Goal: Task Accomplishment & Management: Manage account settings

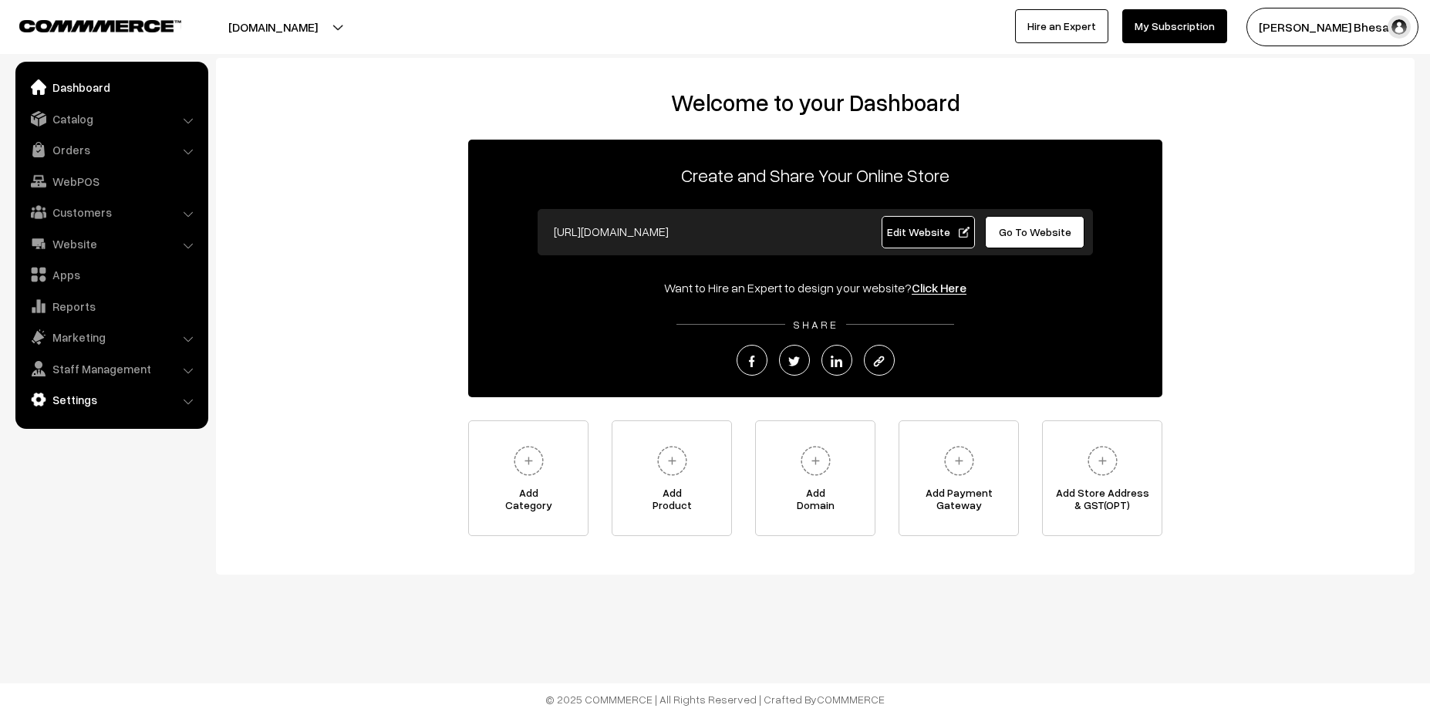
click at [104, 400] on link "Settings" at bounding box center [111, 400] width 184 height 28
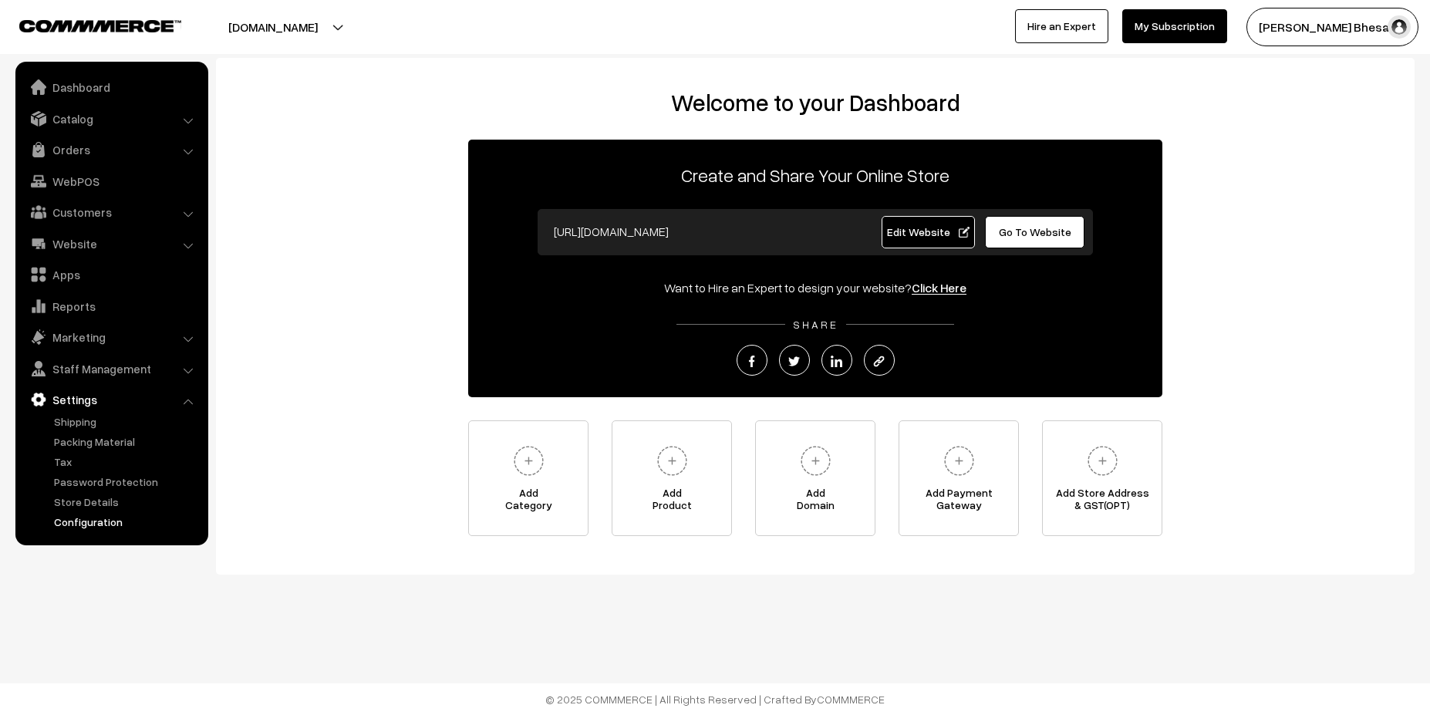
click at [95, 526] on link "Configuration" at bounding box center [126, 522] width 153 height 16
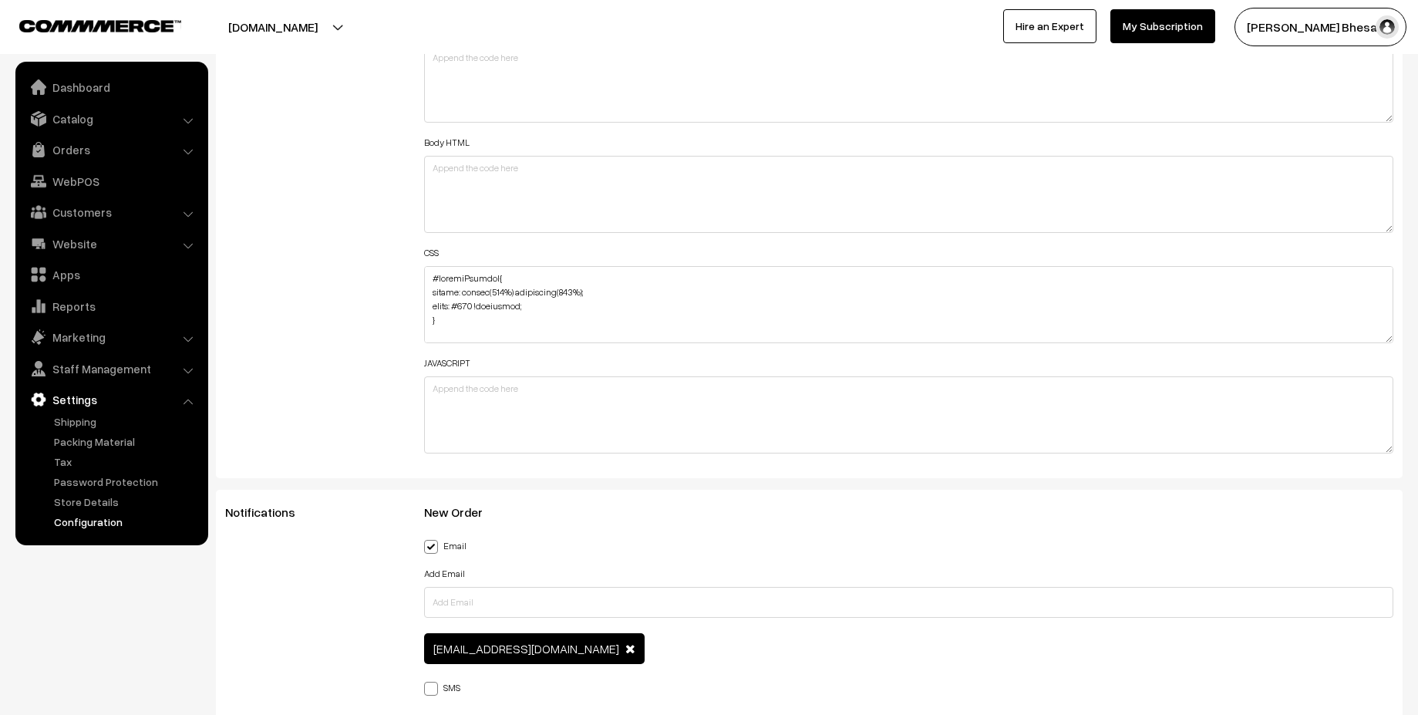
scroll to position [1805, 0]
click at [494, 308] on textarea at bounding box center [909, 303] width 970 height 77
click at [595, 305] on textarea at bounding box center [909, 303] width 970 height 77
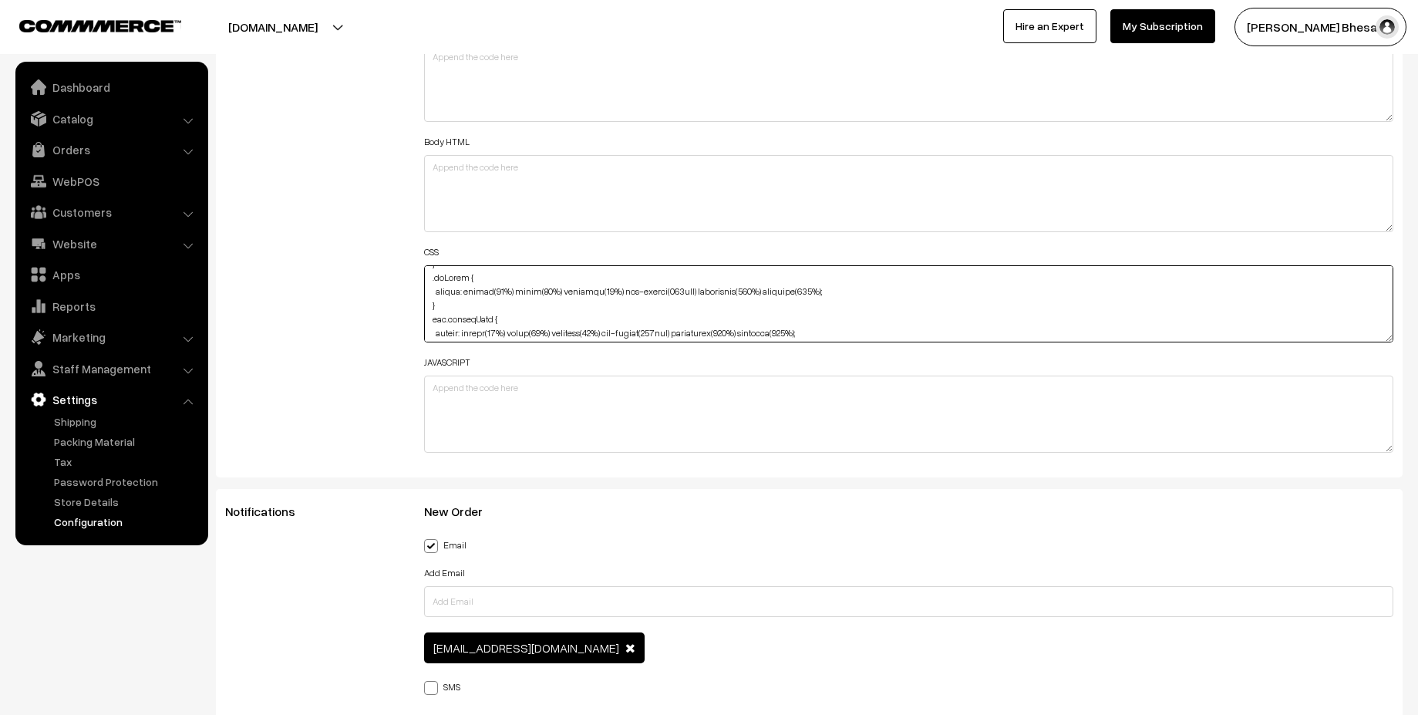
scroll to position [1239, 0]
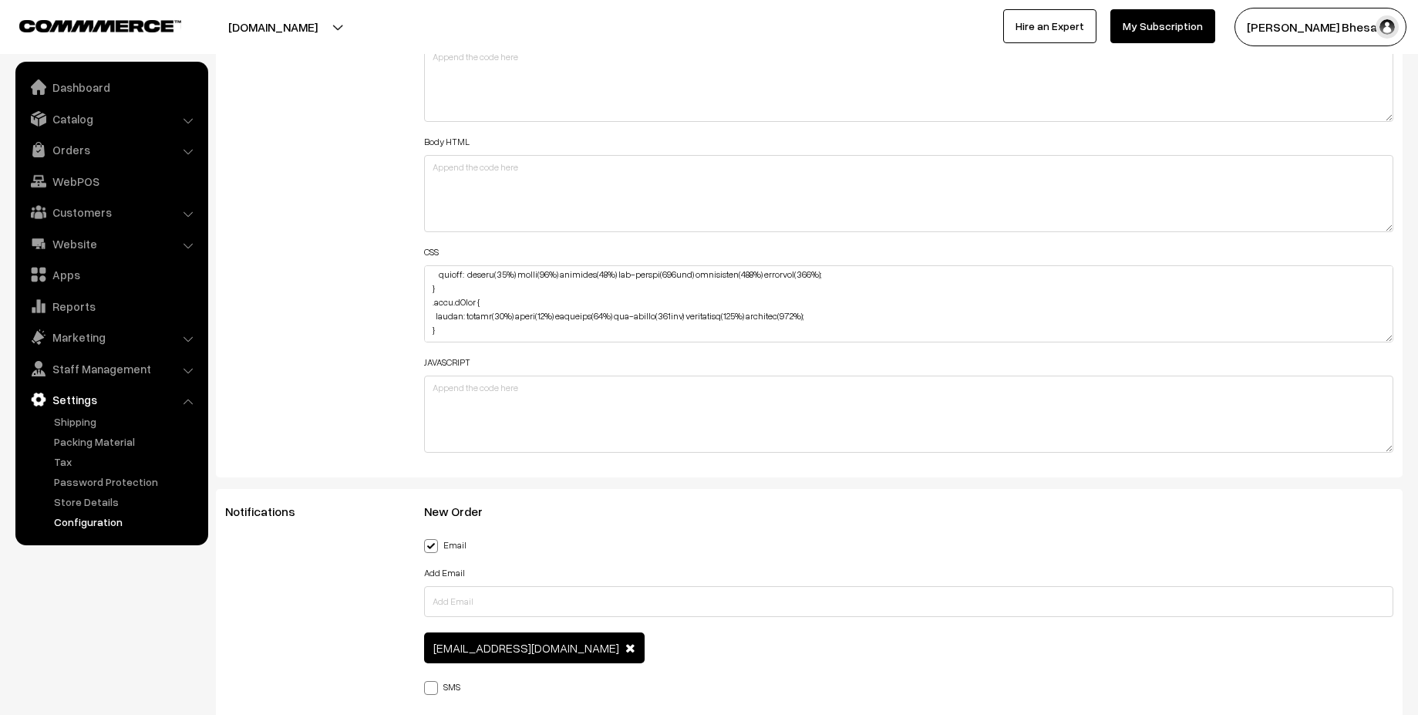
click at [391, 325] on div "Additional HTML/JS/CSS" at bounding box center [313, 241] width 199 height 441
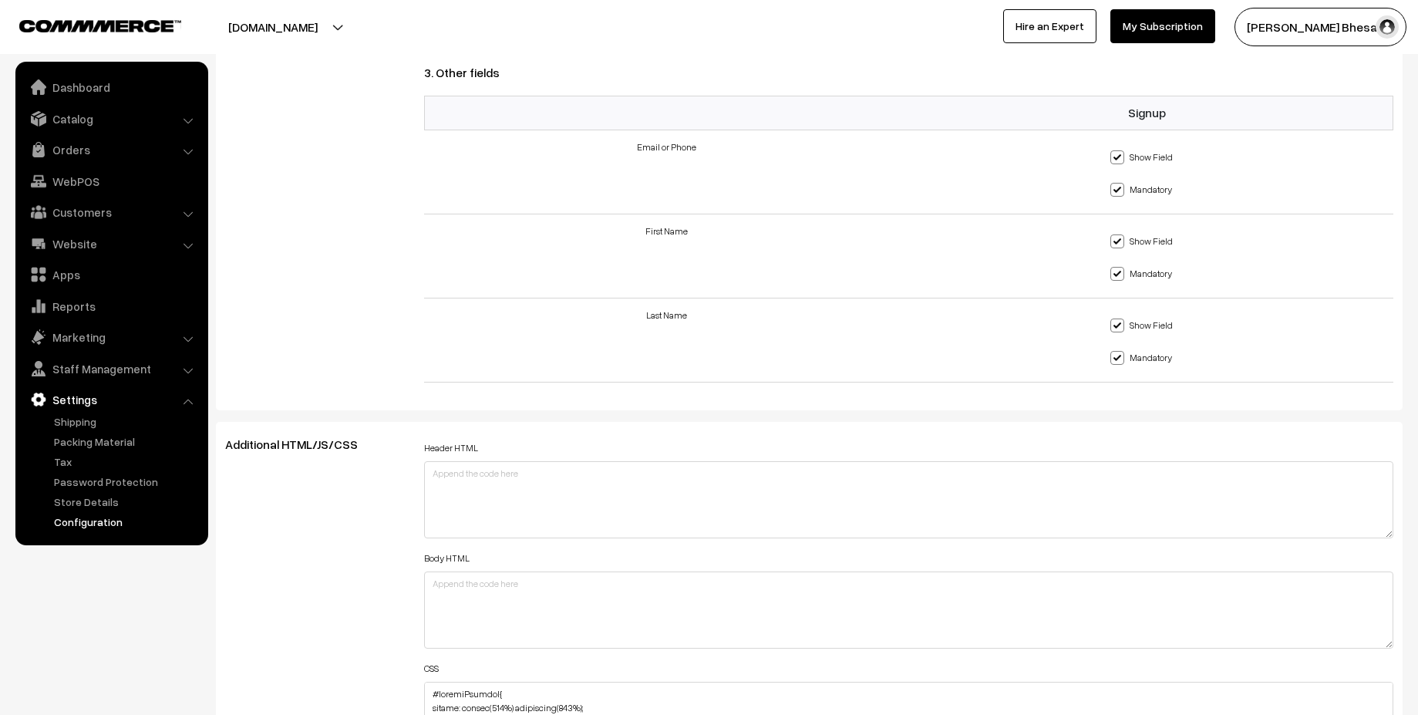
scroll to position [1666, 0]
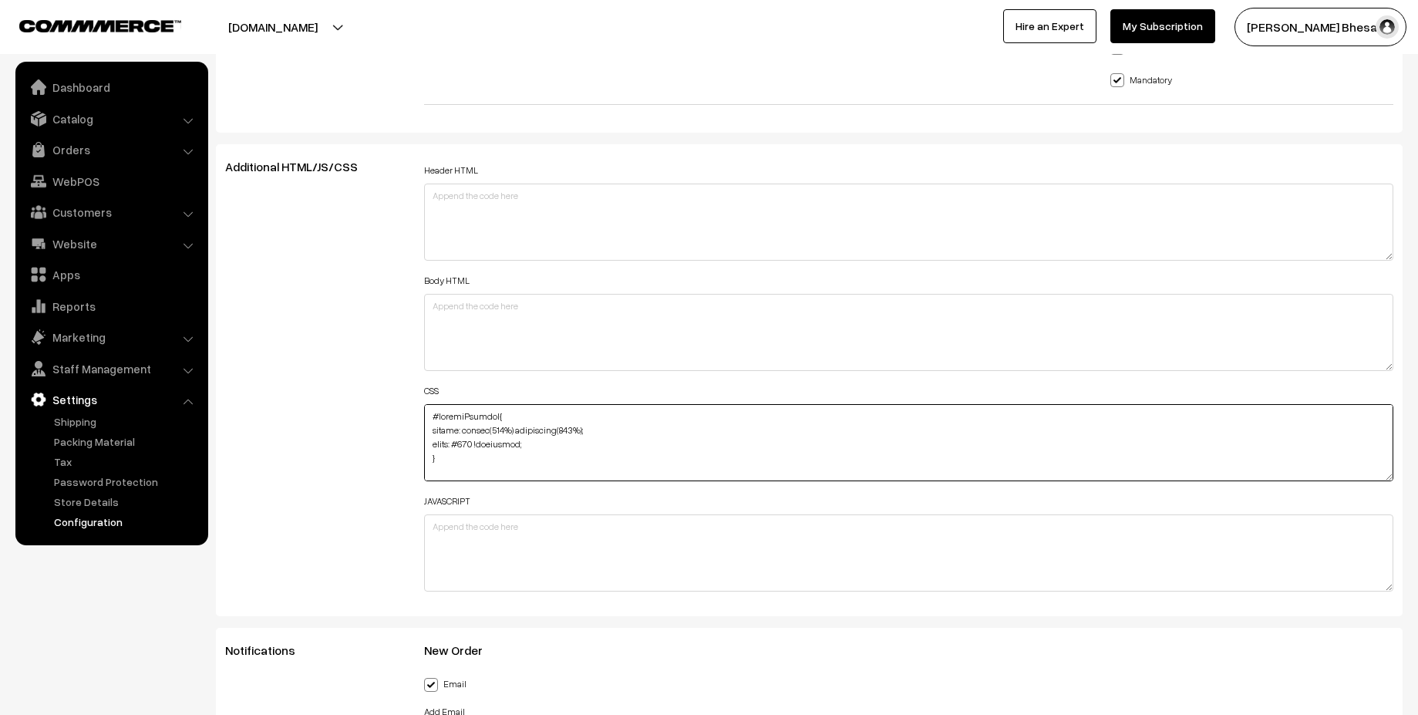
click at [494, 432] on textarea at bounding box center [909, 442] width 970 height 77
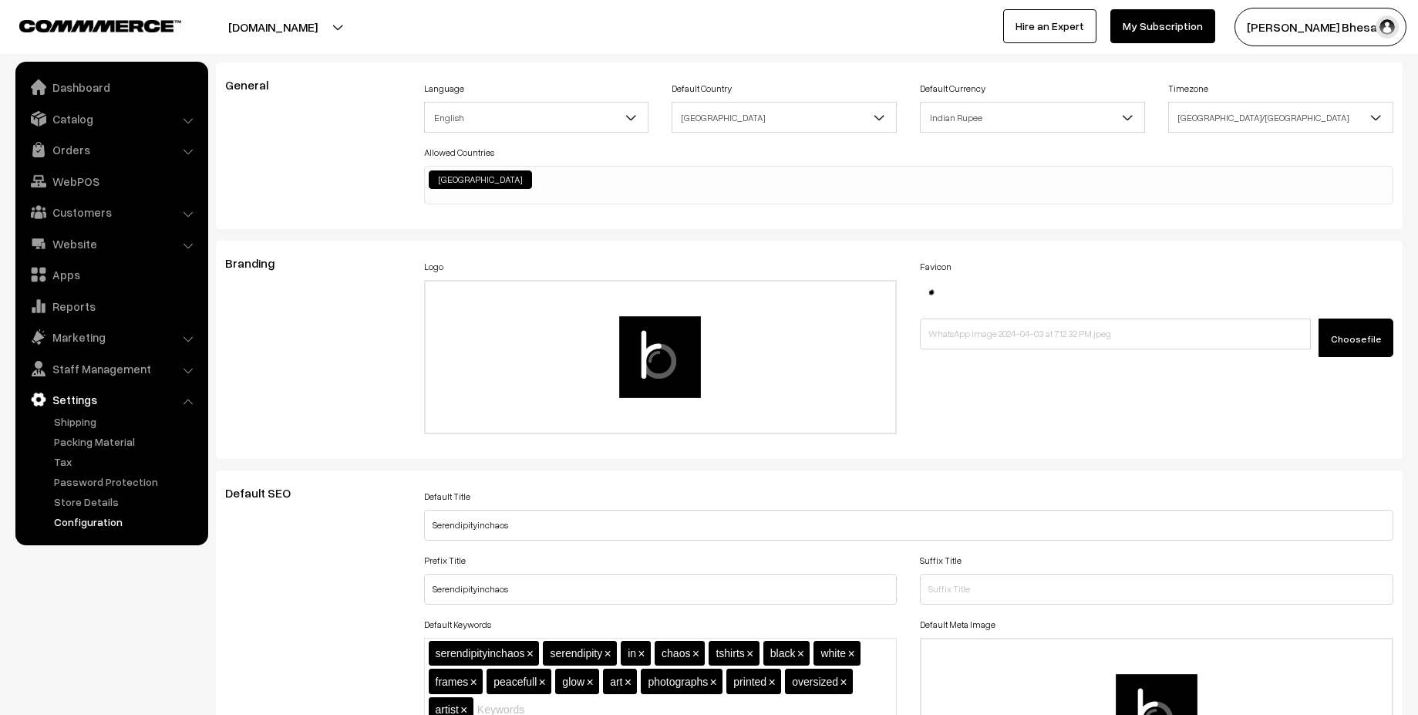
scroll to position [0, 0]
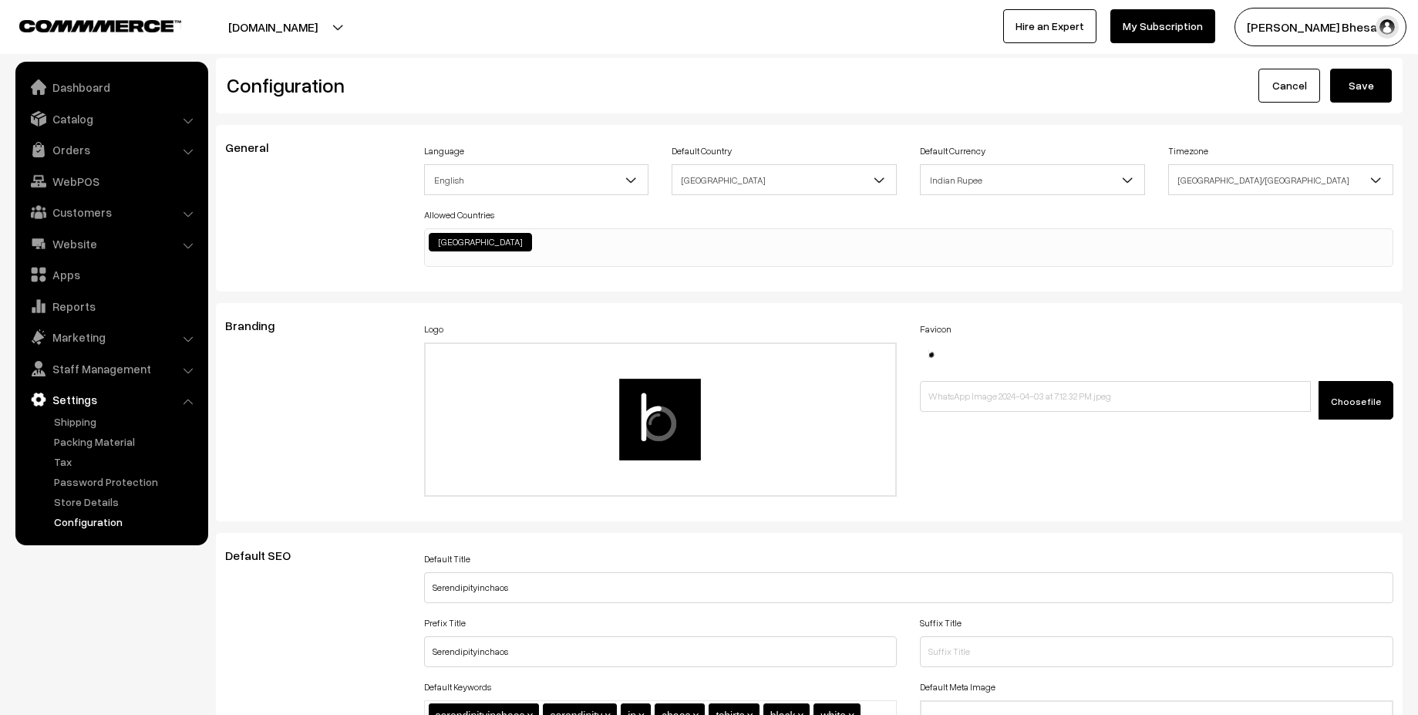
click at [1357, 93] on button "Save" at bounding box center [1361, 86] width 62 height 34
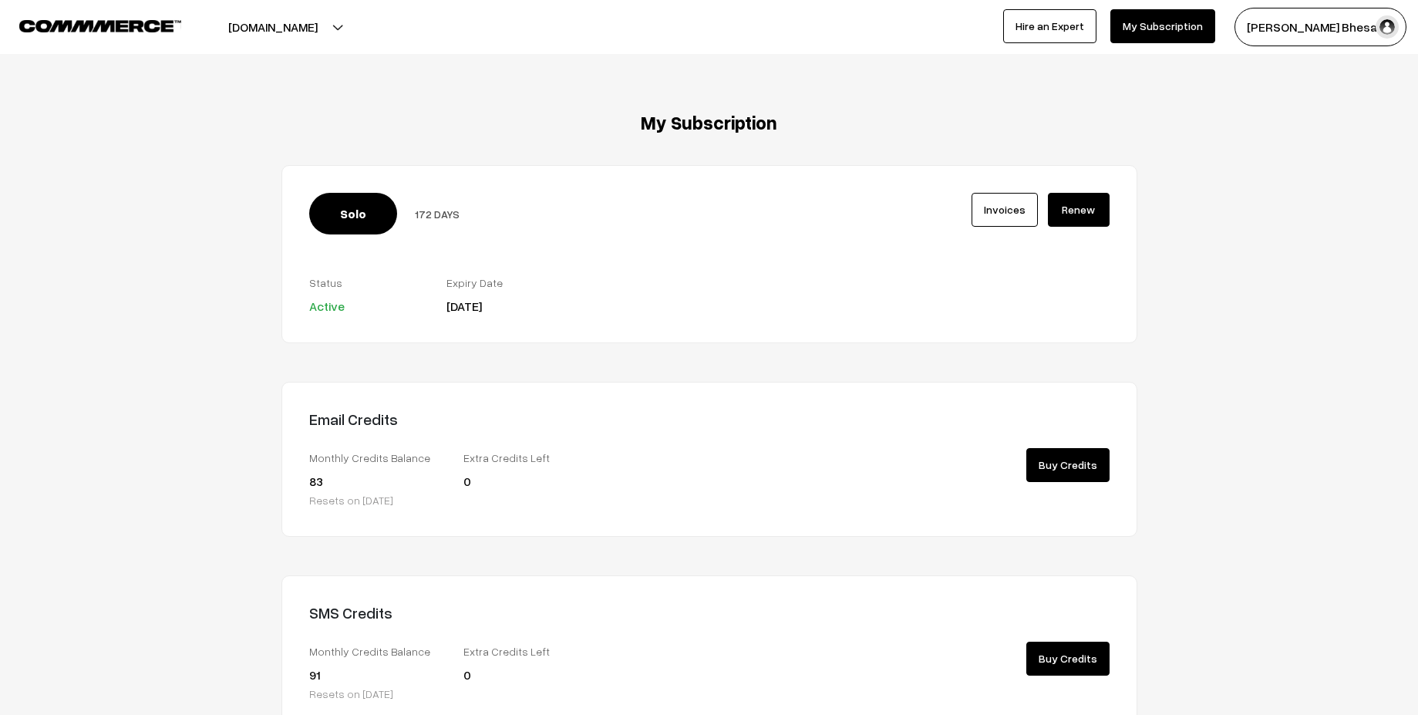
click at [1318, 362] on div "My Subscription Solo 172 DAYS Invoices Active 83 0" at bounding box center [709, 421] width 1395 height 619
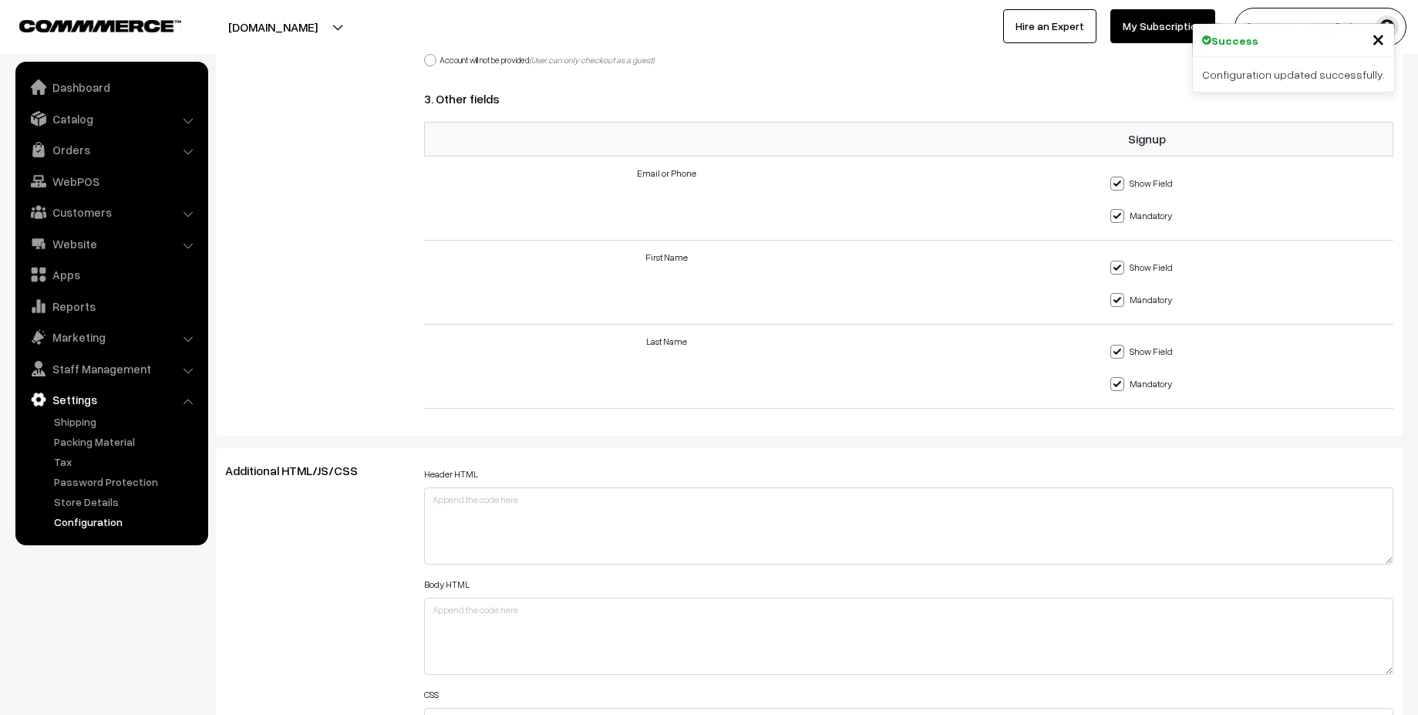
scroll to position [1249, 0]
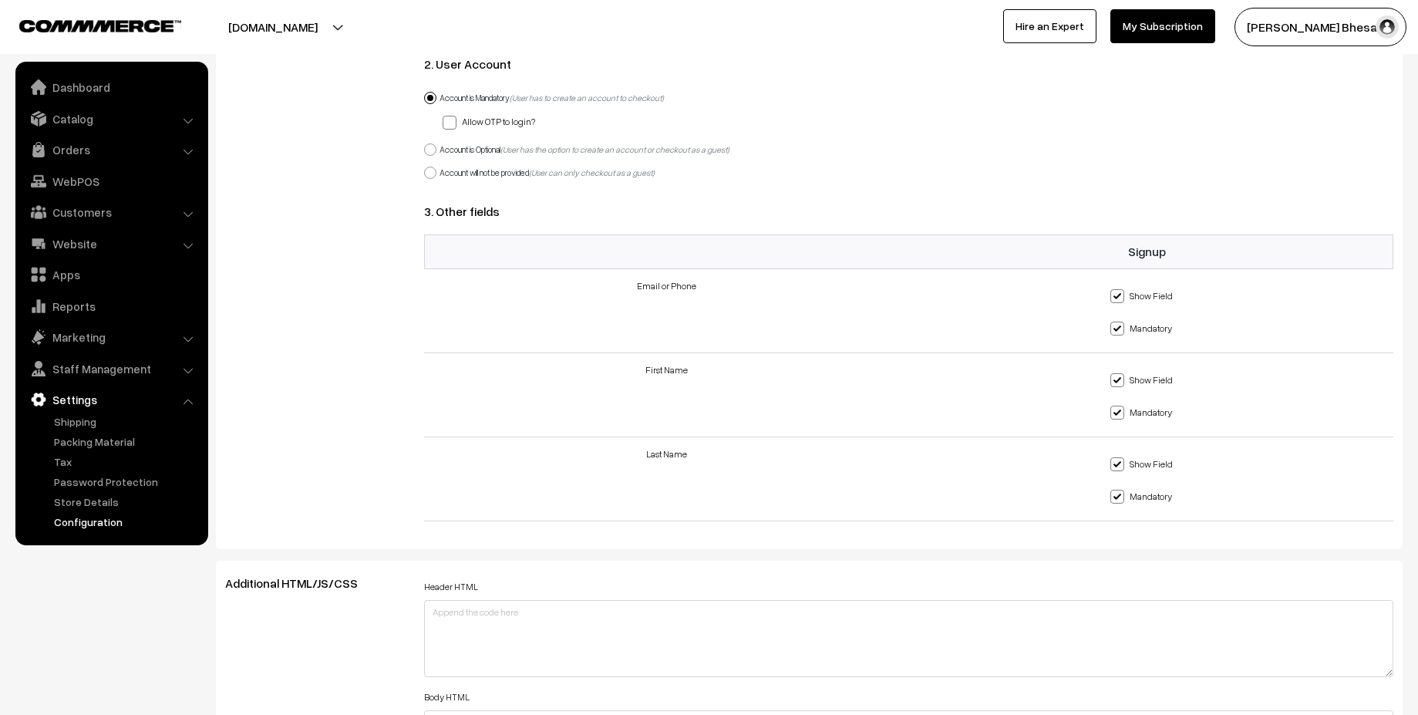
click at [1381, 39] on button "[PERSON_NAME] Bhesani…" at bounding box center [1321, 27] width 172 height 39
click at [1227, 127] on div "Allow OTP to login?" at bounding box center [919, 120] width 952 height 19
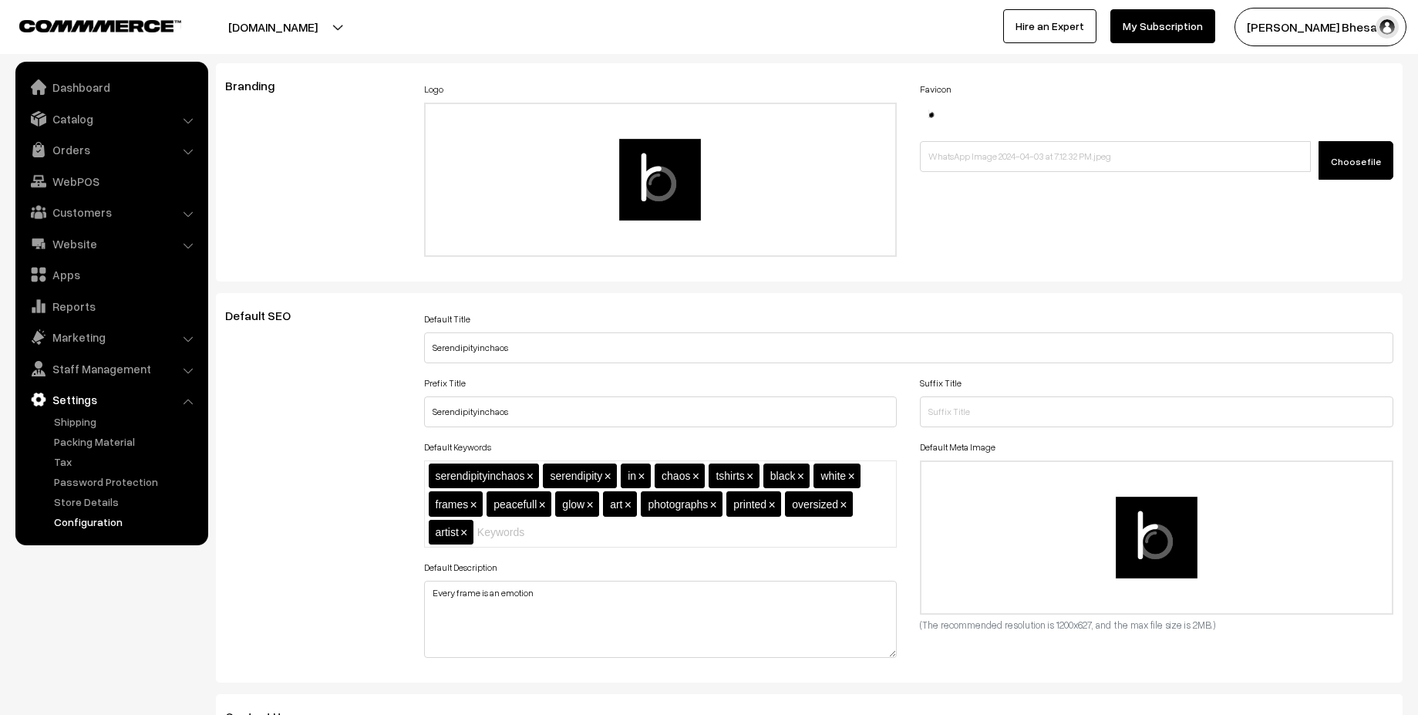
scroll to position [278, 0]
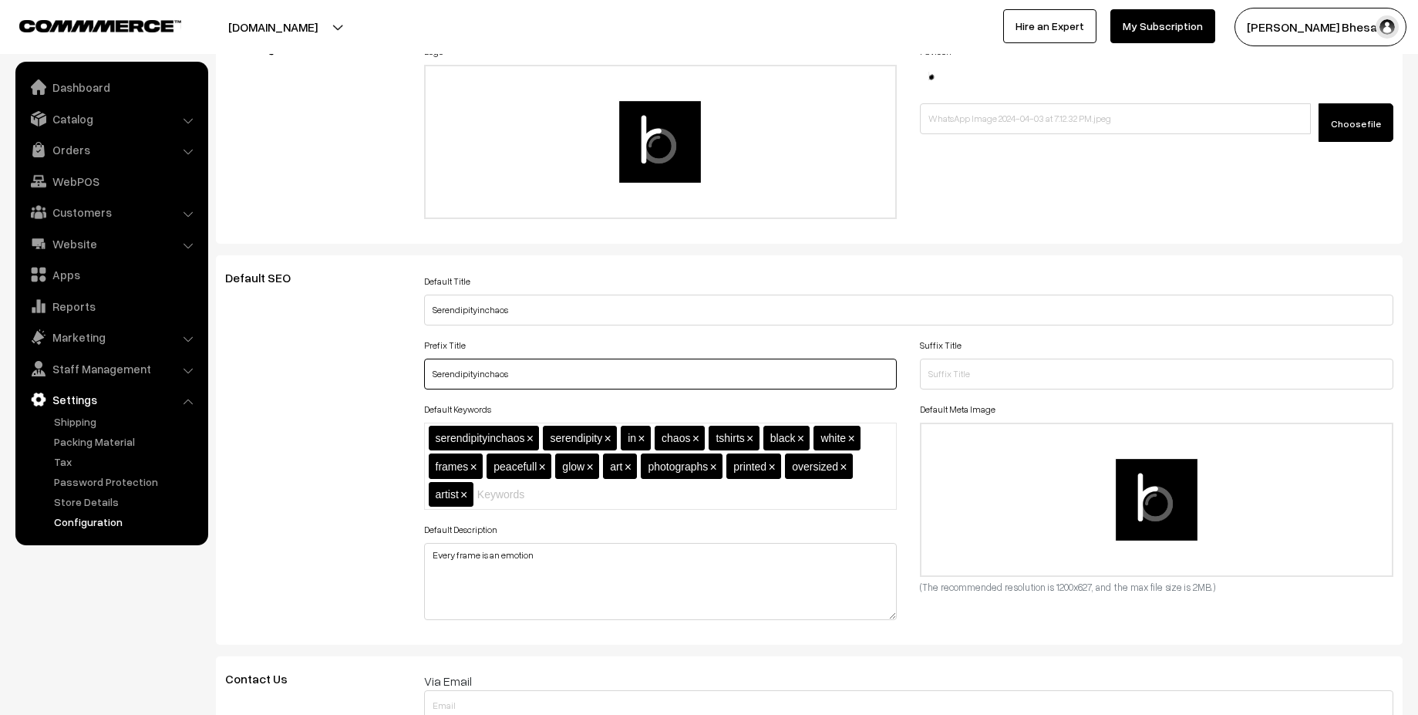
drag, startPoint x: 518, startPoint y: 373, endPoint x: 409, endPoint y: 369, distance: 108.8
click at [409, 369] on div "Default SEO Use Global Settings Use Custom Settings Default Title Serendipityin…" at bounding box center [810, 450] width 1192 height 359
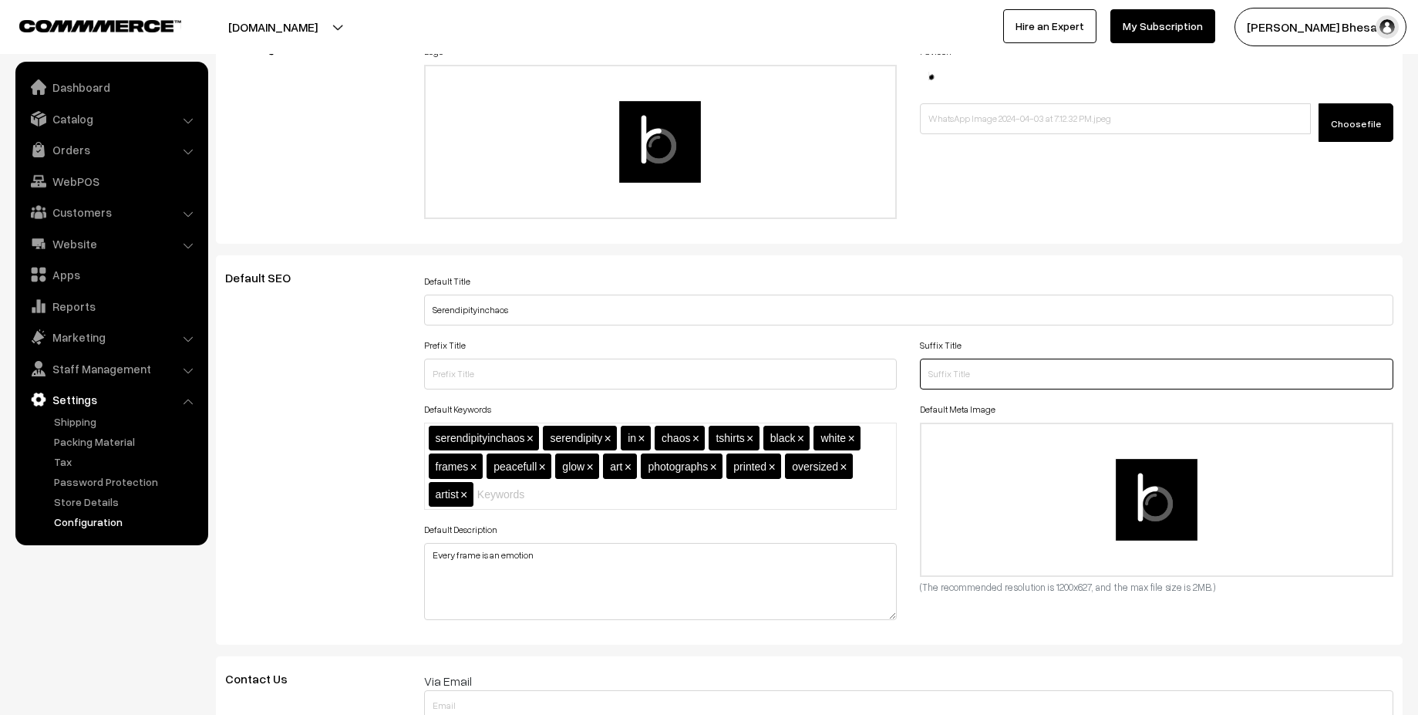
click at [1006, 376] on input "text" at bounding box center [1157, 374] width 474 height 31
paste input "Serendipityinchaos"
click at [811, 381] on input "text" at bounding box center [661, 374] width 474 height 31
click at [932, 372] on input "Serendipityinchaos" at bounding box center [1157, 374] width 474 height 31
type input "| Serendipity In Chaos"
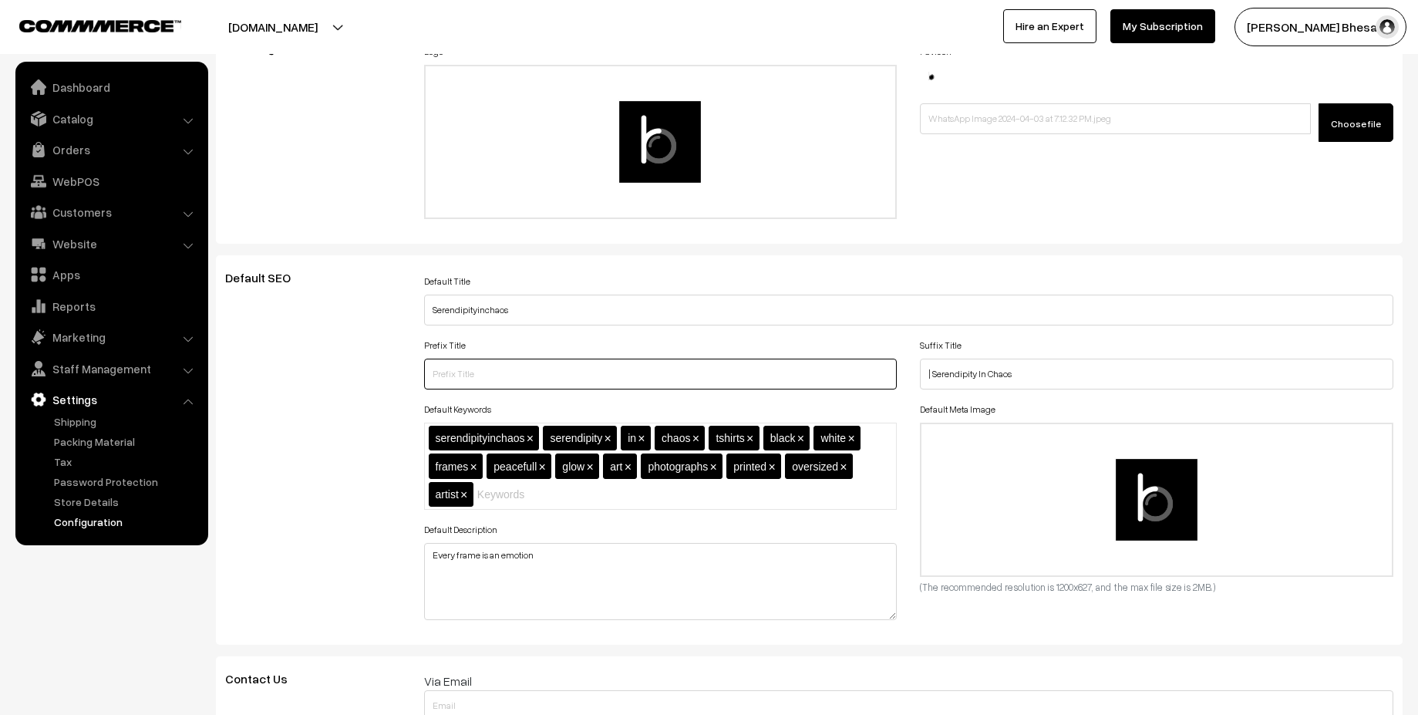
click at [772, 371] on input "text" at bounding box center [661, 374] width 474 height 31
drag, startPoint x: 507, startPoint y: 374, endPoint x: 398, endPoint y: 374, distance: 108.7
click at [399, 374] on div "Default SEO Use Global Settings Use Custom Settings Default Title Serendipityin…" at bounding box center [810, 450] width 1192 height 359
paste input "– Fine Art Photography & Apparel"
click at [442, 378] on input "– Fine Art Photography & Apparel" at bounding box center [661, 374] width 474 height 31
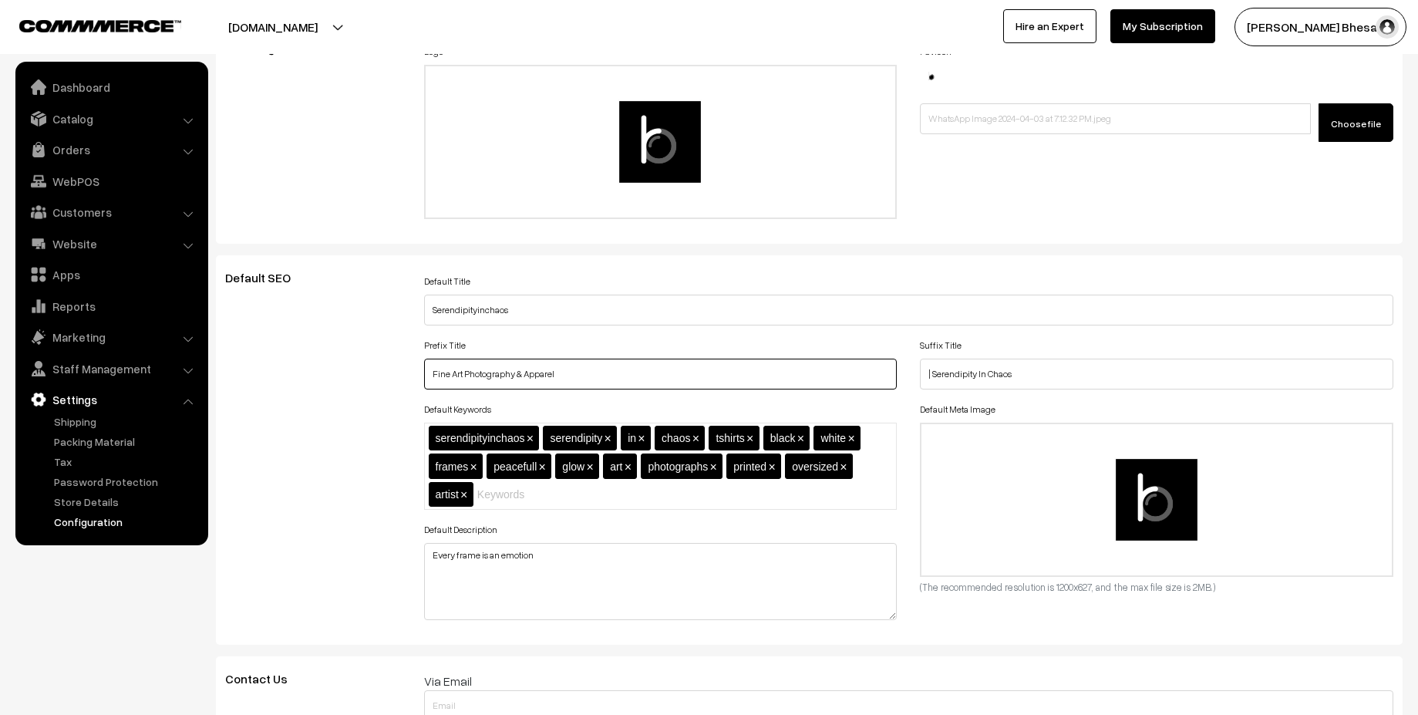
click at [710, 374] on input "Fine Art Photography & Apparel" at bounding box center [661, 374] width 474 height 31
type input "Fine Art Photography & Apparel"
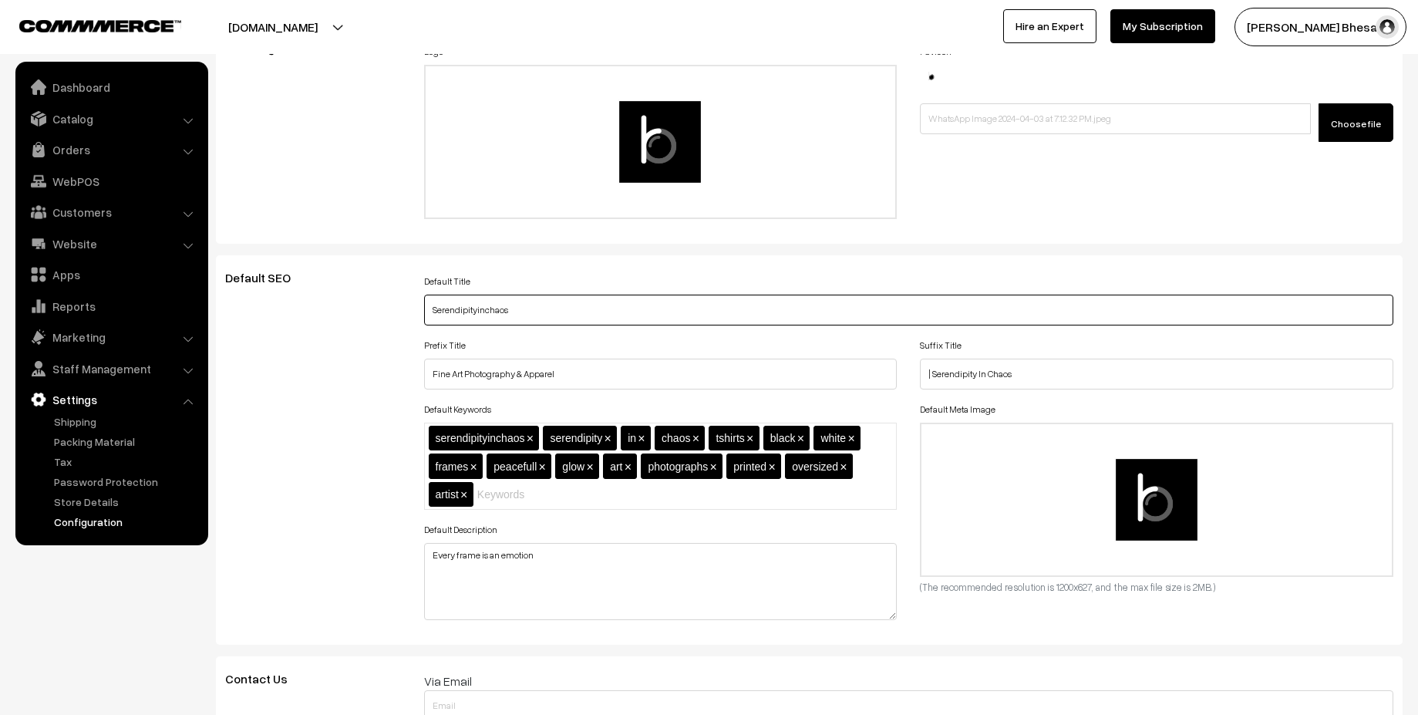
click at [633, 306] on input "Serendipityinchaos" at bounding box center [909, 310] width 970 height 31
drag, startPoint x: 549, startPoint y: 308, endPoint x: 379, endPoint y: 309, distance: 170.5
click at [379, 309] on div "Default SEO Use Global Settings Use Custom Settings Default Title Serendipityin…" at bounding box center [810, 450] width 1192 height 359
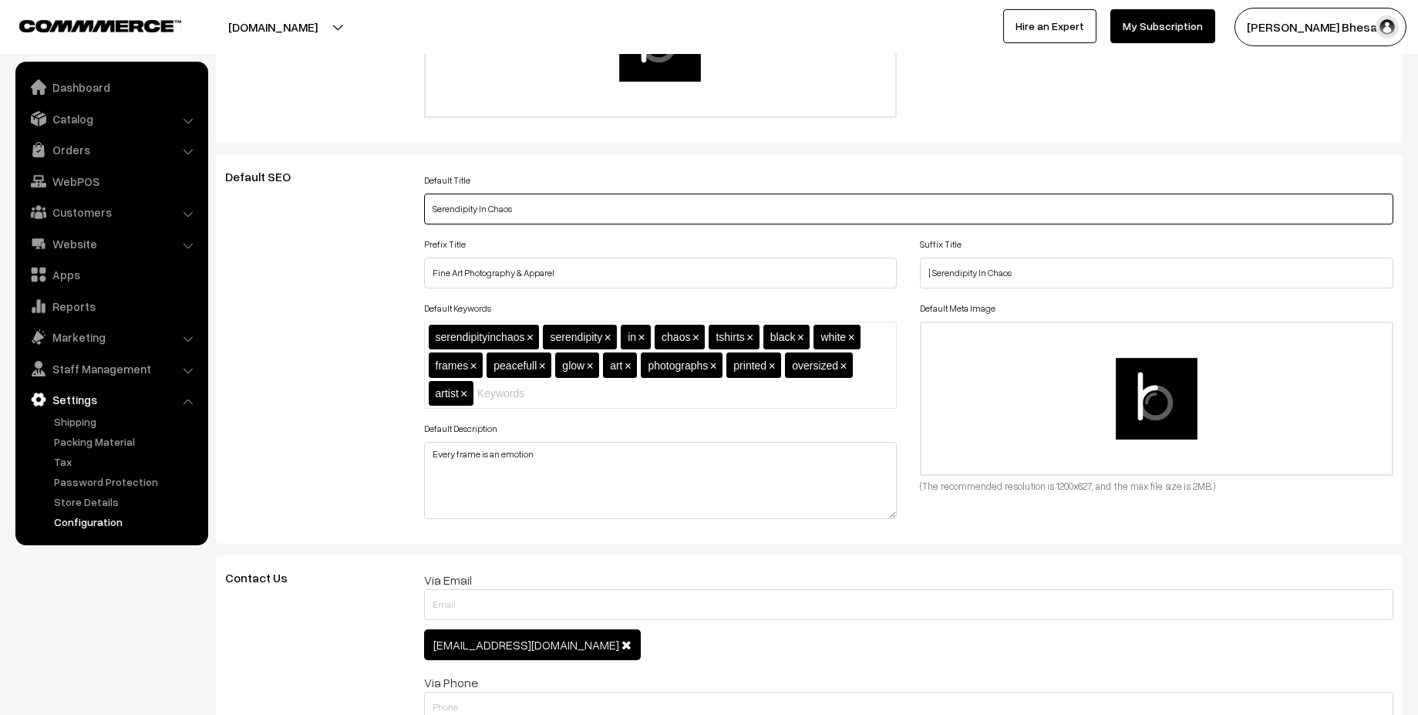
scroll to position [416, 0]
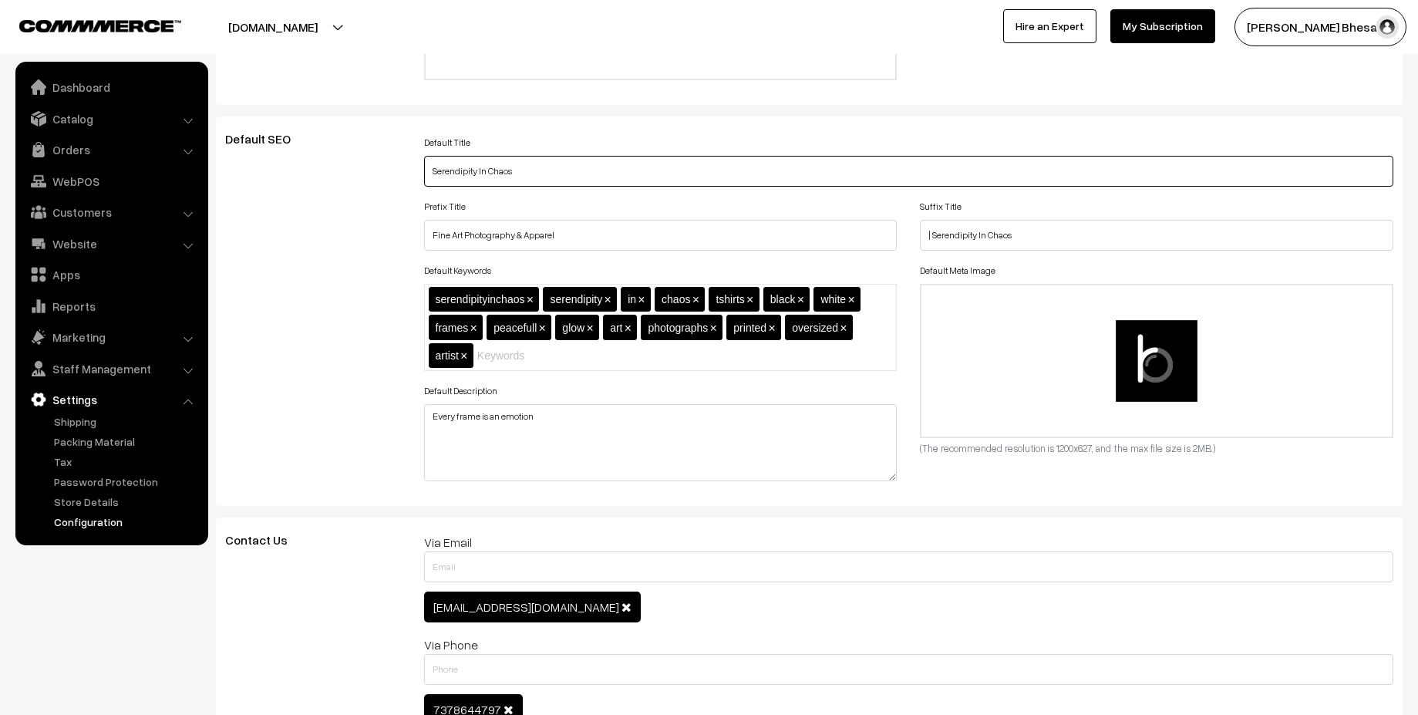
type input "Serendipity In Chaos"
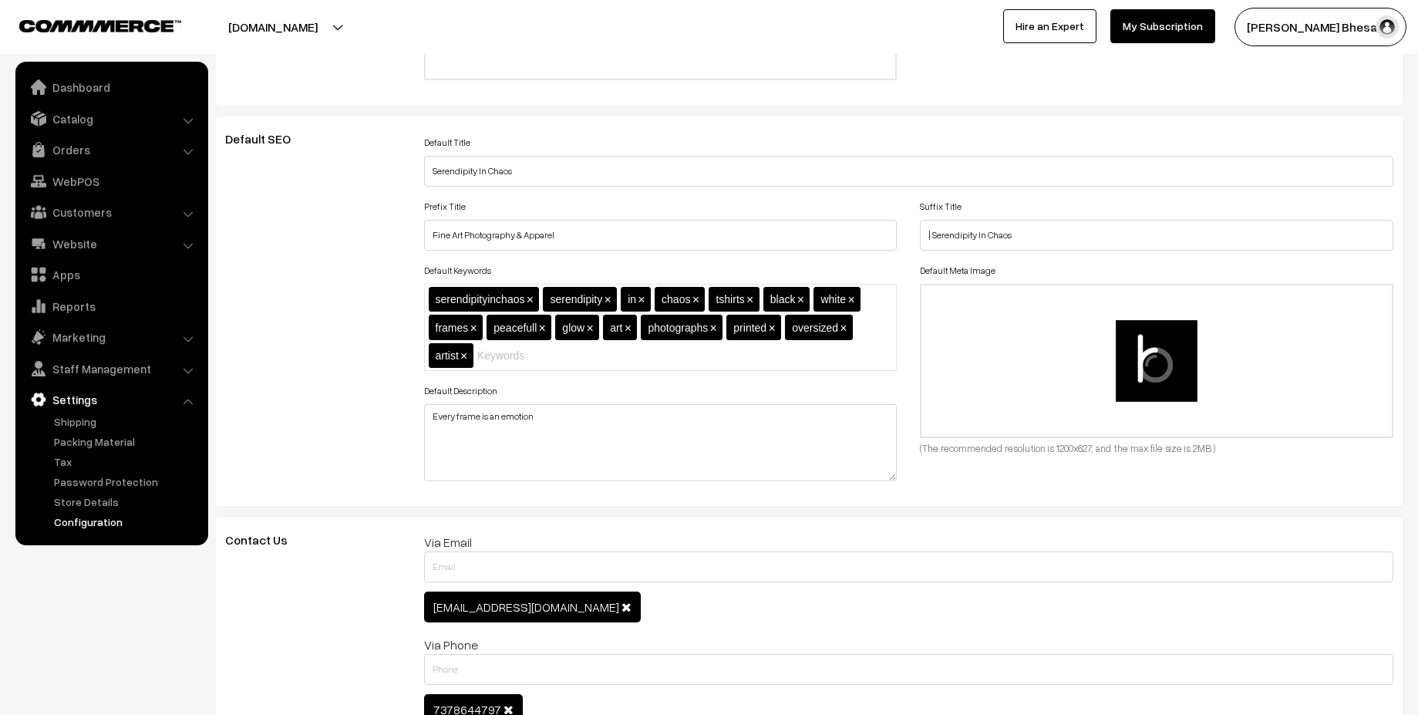
click at [506, 356] on input "text" at bounding box center [544, 356] width 135 height 16
type input "photography"
type input "fine art"
type input "a"
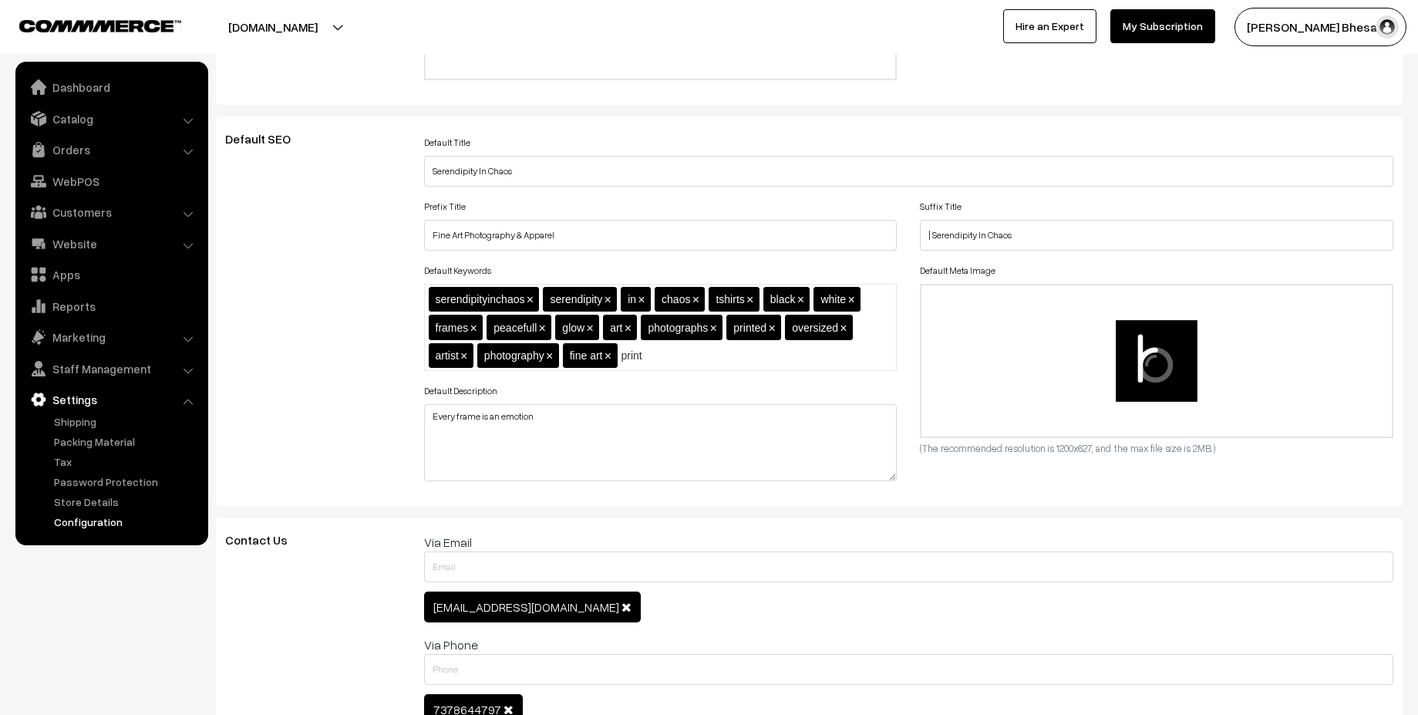
type input "prints"
type input "frame"
type input "emotion"
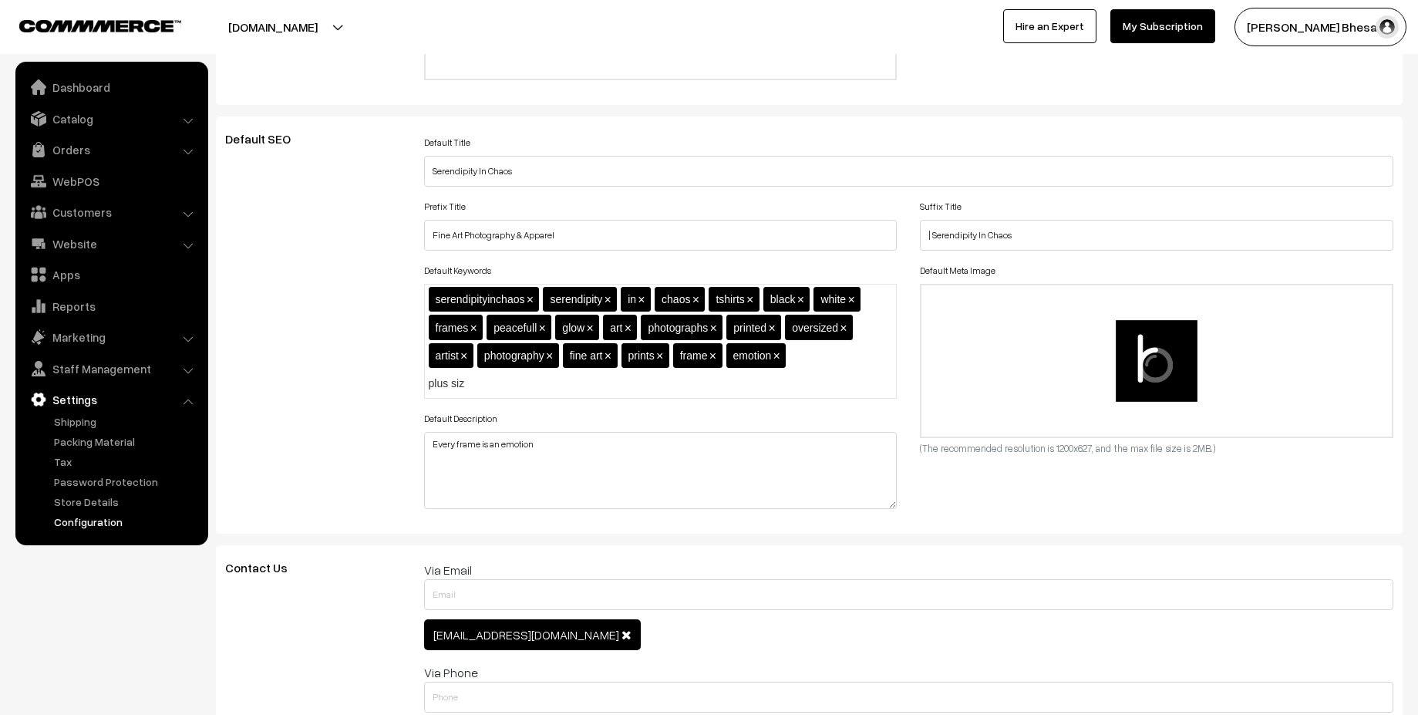
type input "plus size"
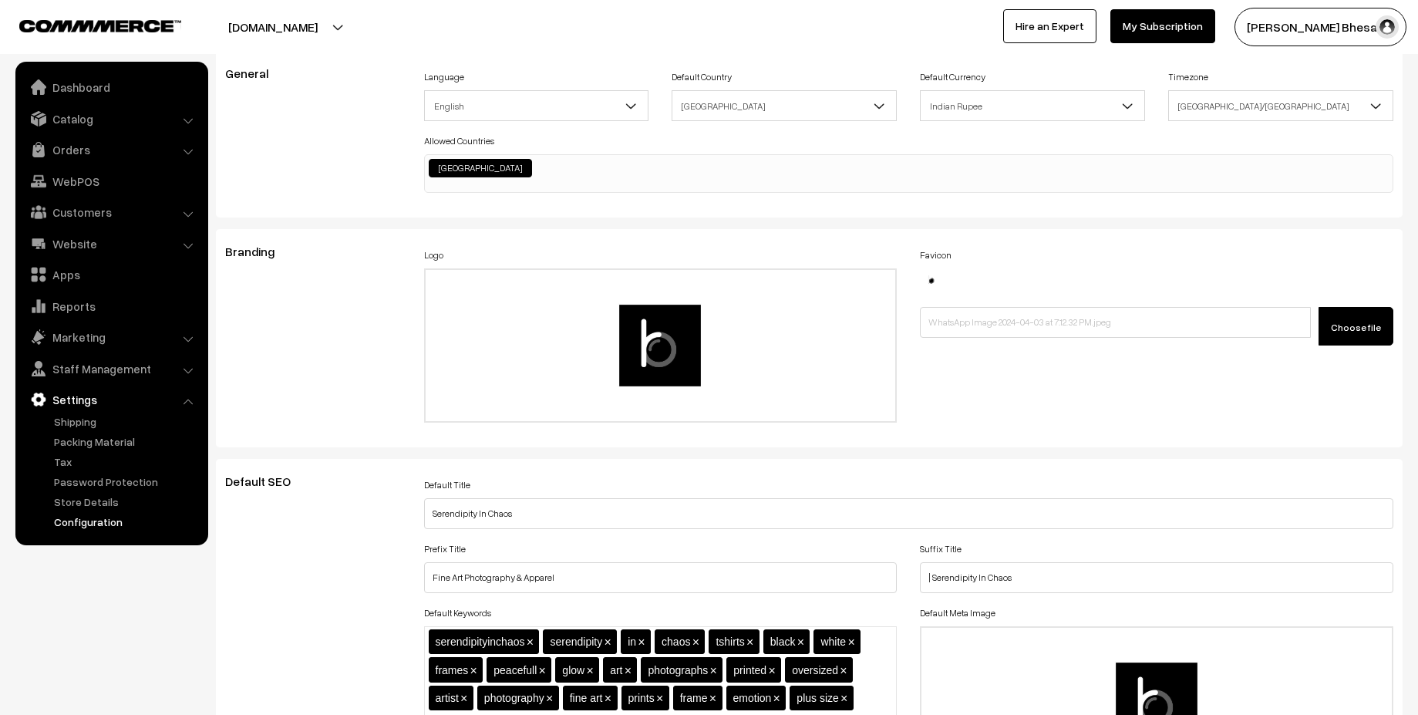
scroll to position [0, 0]
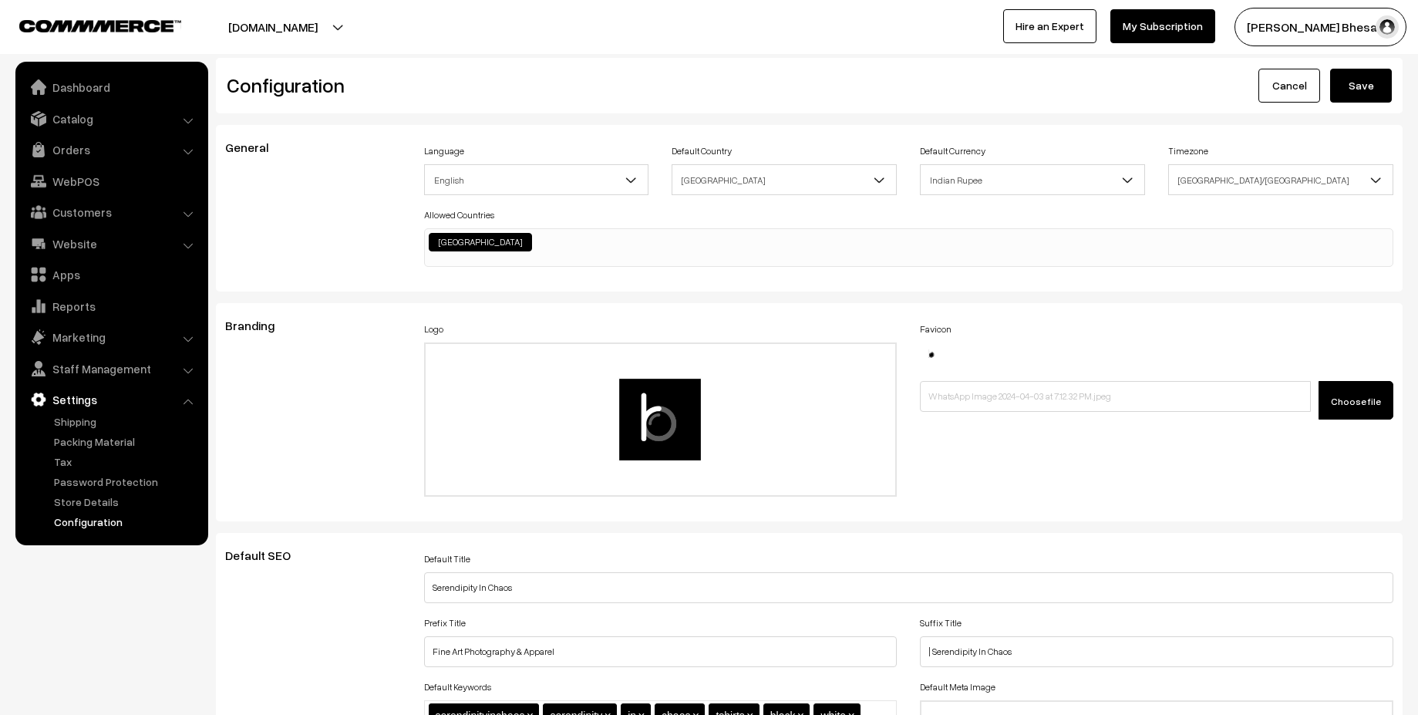
click at [1342, 92] on button "Save" at bounding box center [1361, 86] width 62 height 34
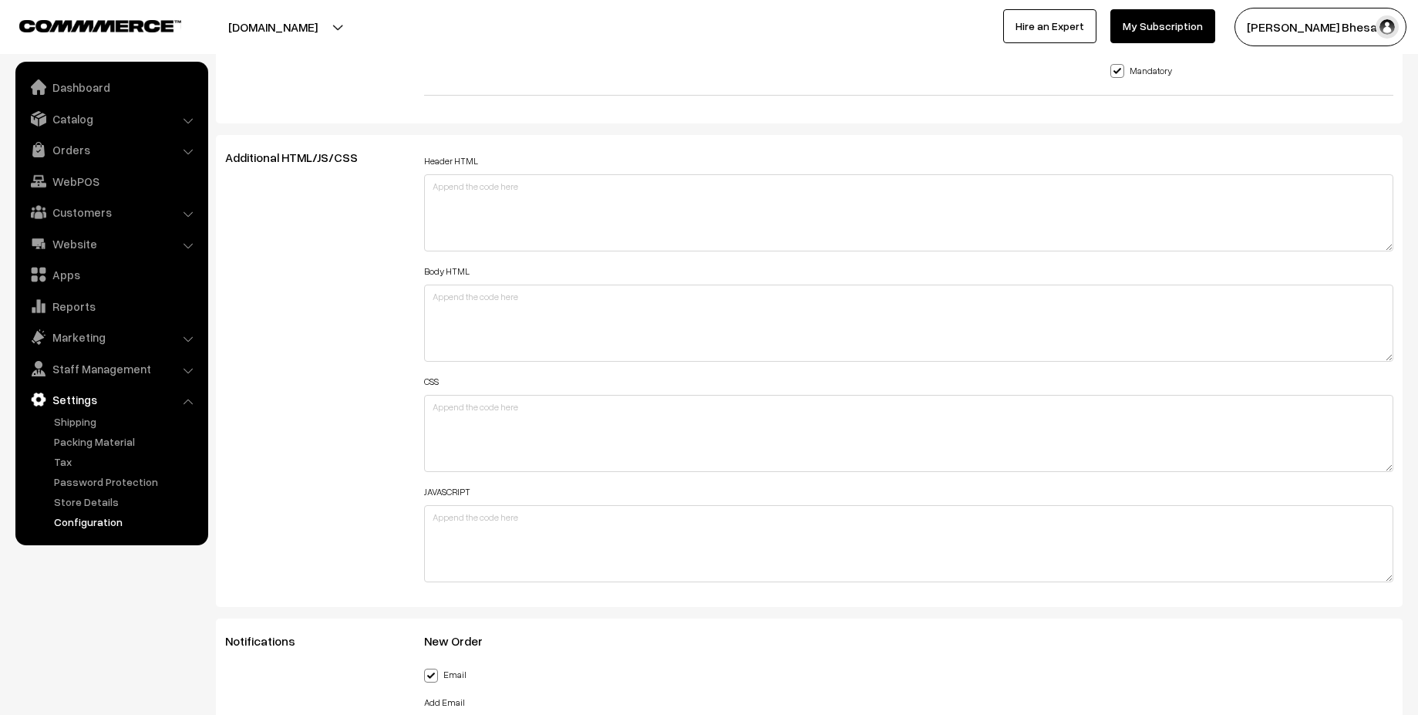
scroll to position [1666, 0]
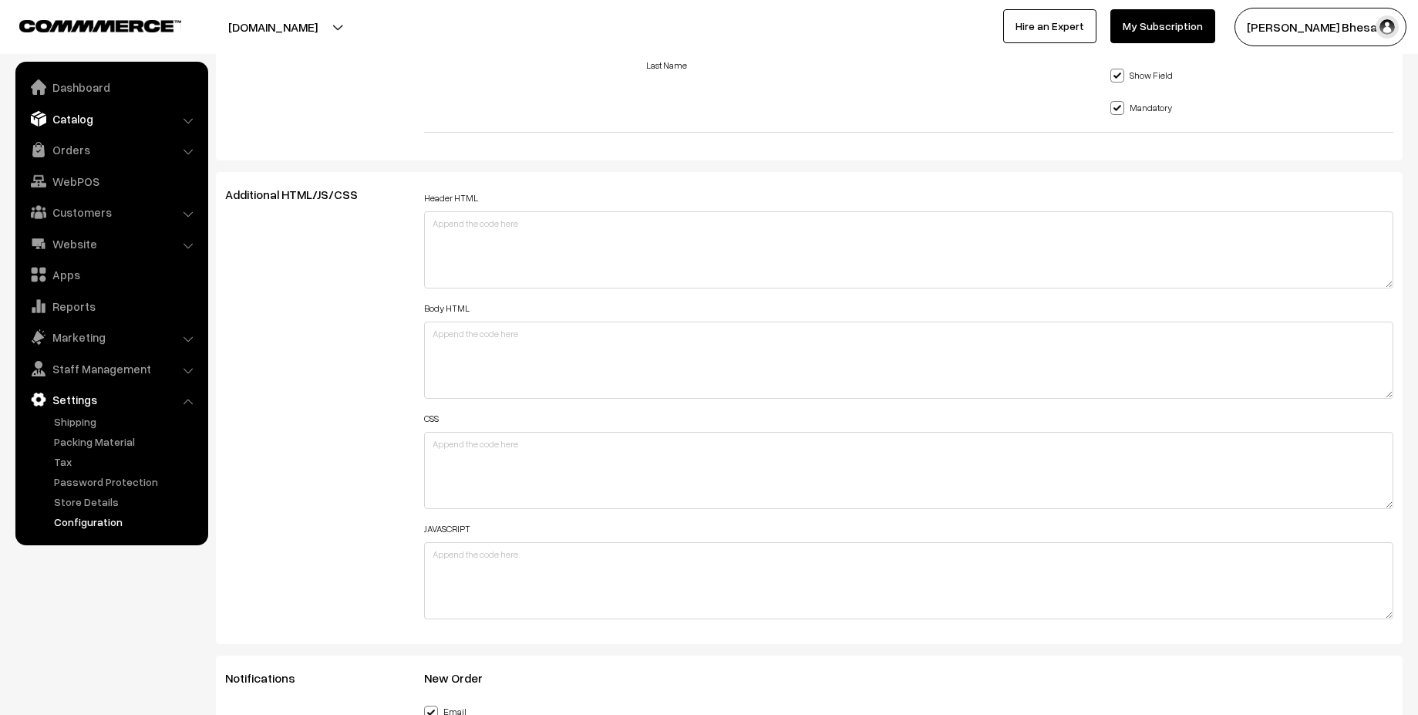
click at [125, 117] on link "Catalog" at bounding box center [111, 119] width 184 height 28
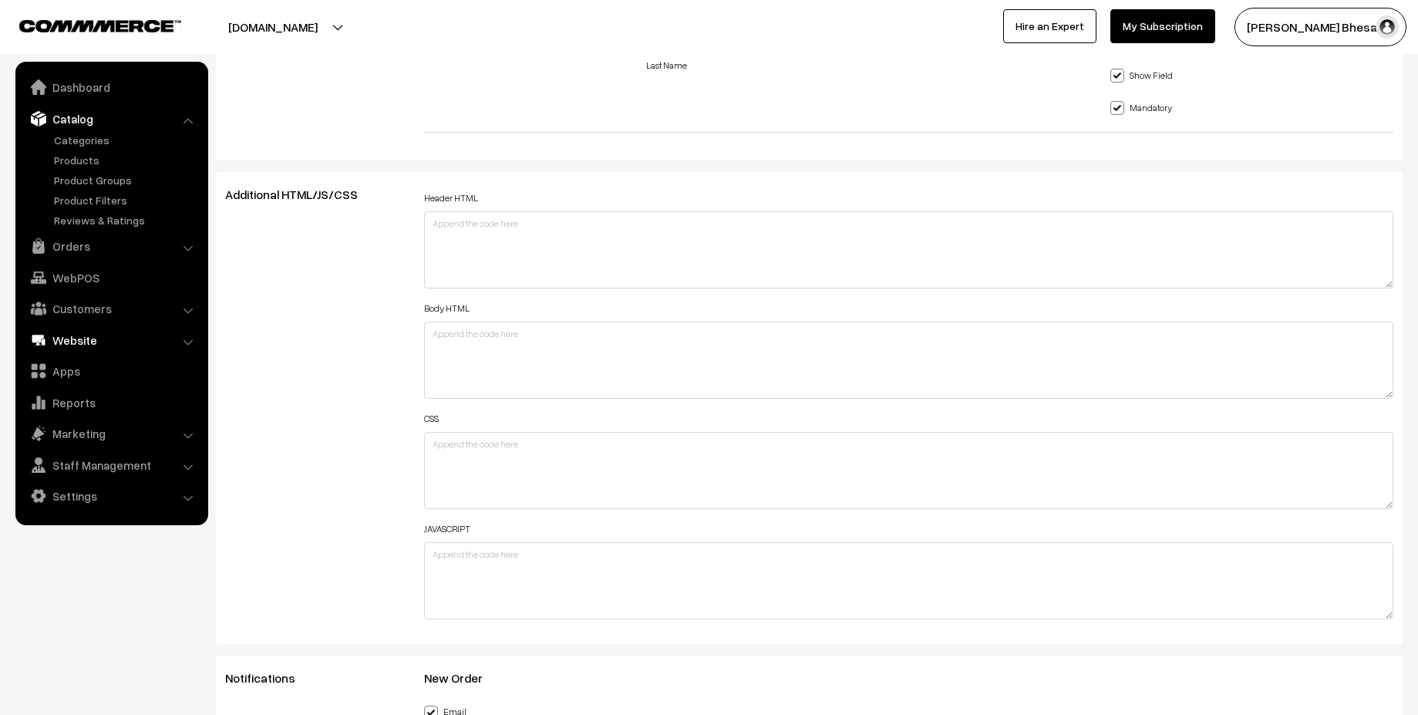
click at [100, 338] on link "Website" at bounding box center [111, 340] width 184 height 28
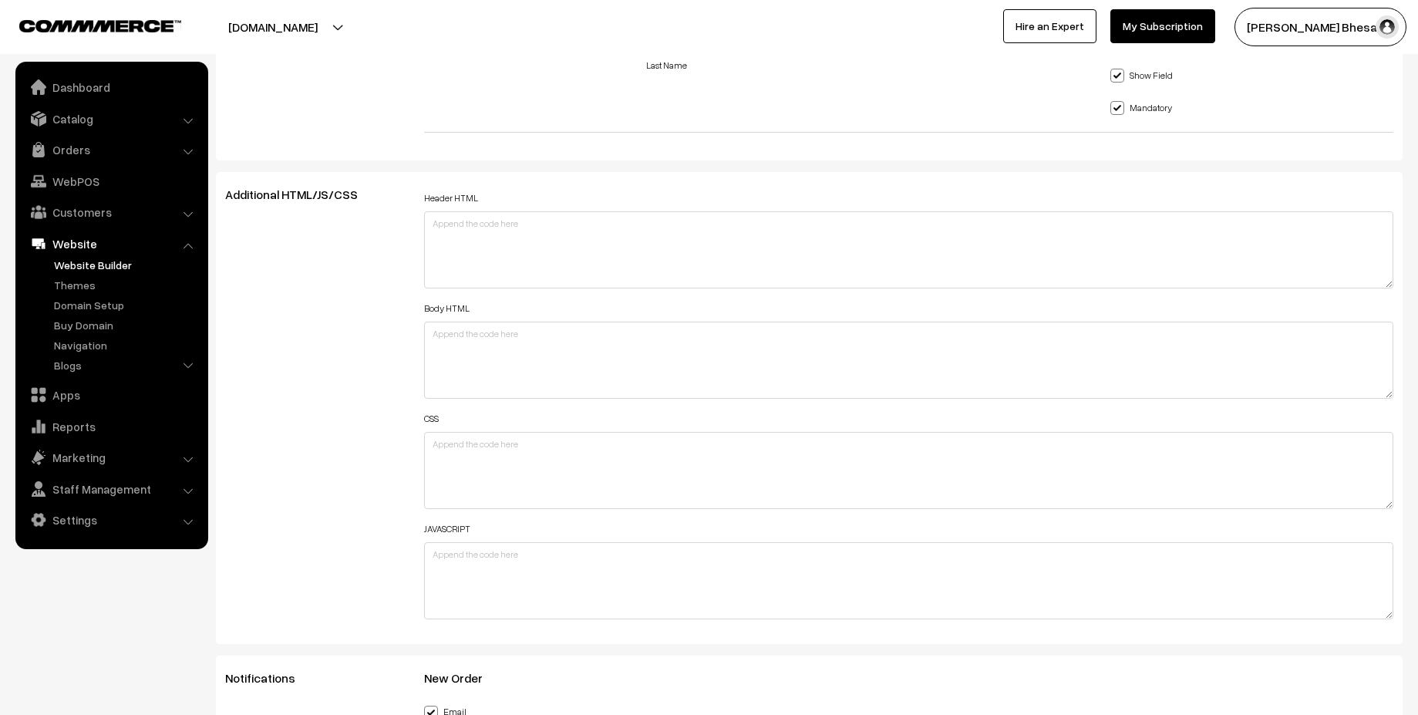
click at [103, 268] on link "Website Builder" at bounding box center [126, 265] width 153 height 16
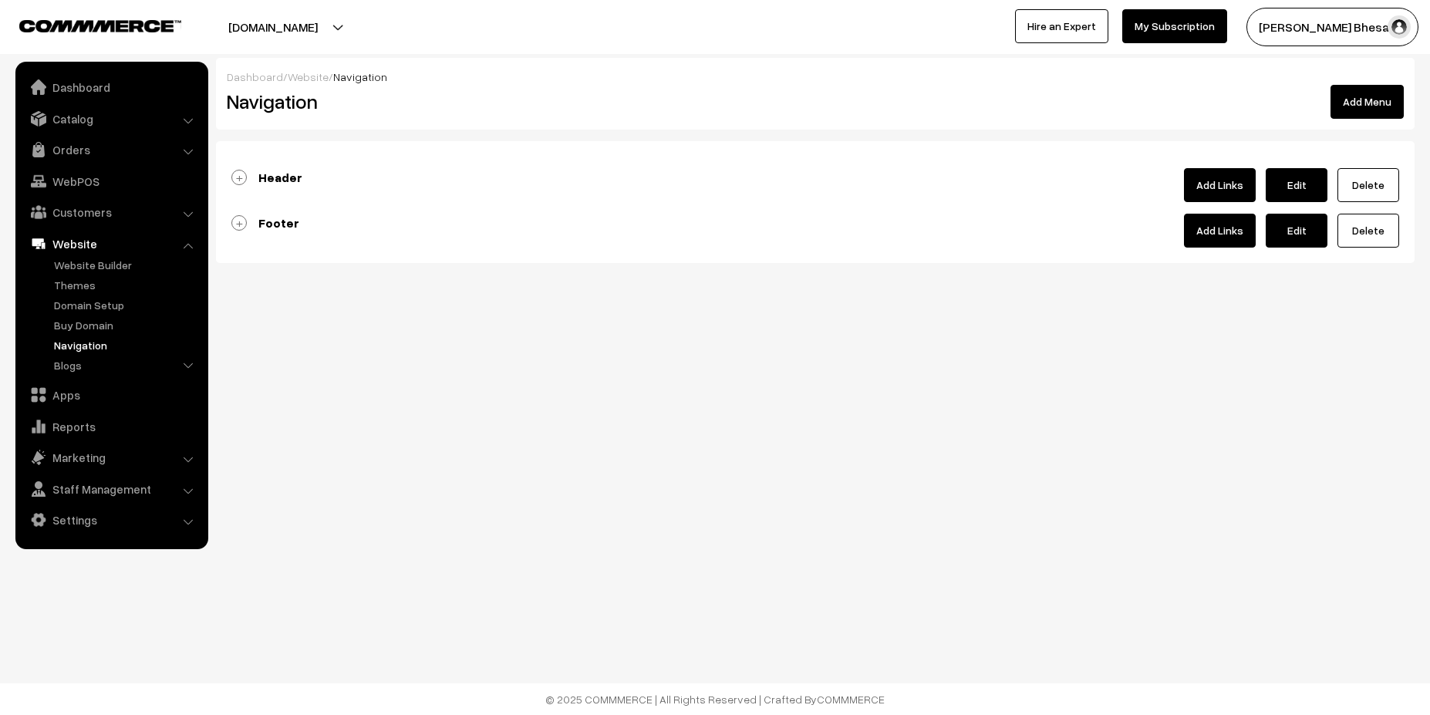
click at [237, 184] on link "Header" at bounding box center [266, 177] width 71 height 15
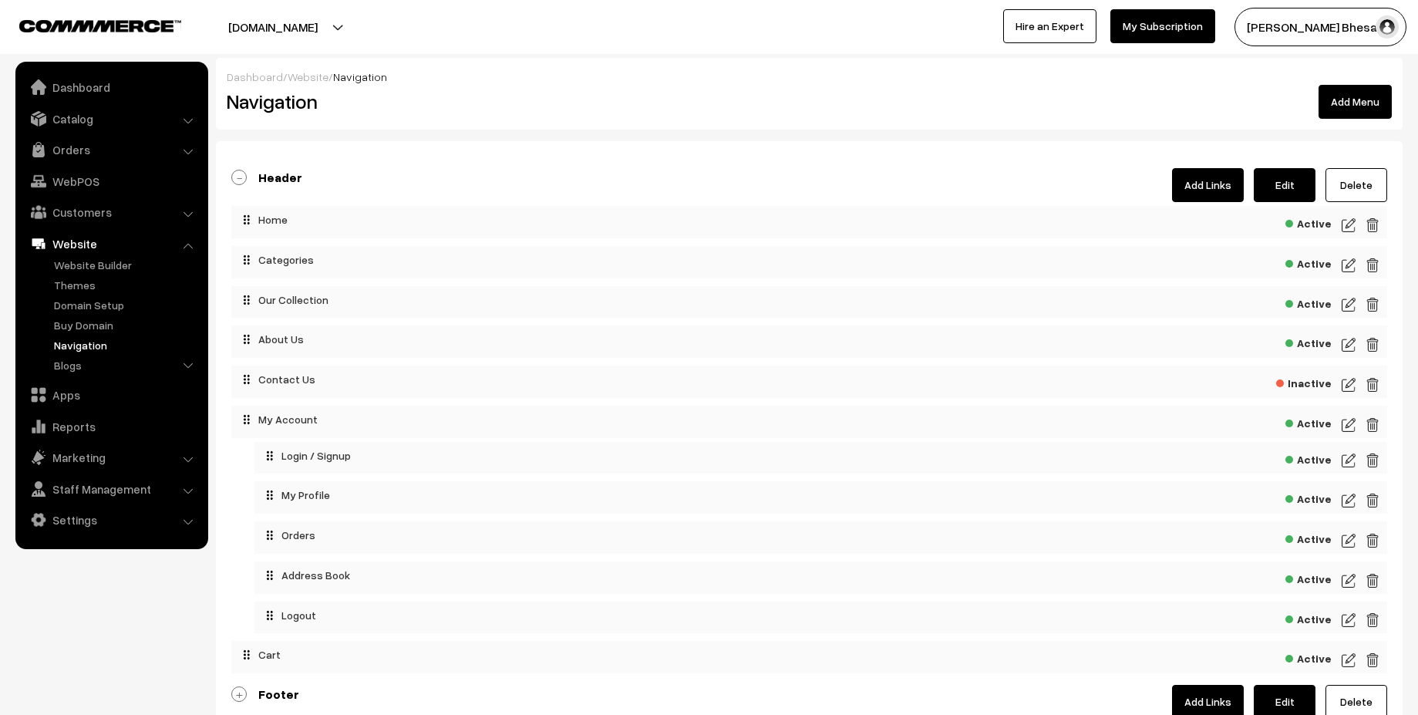
click at [1354, 227] on img at bounding box center [1349, 225] width 14 height 19
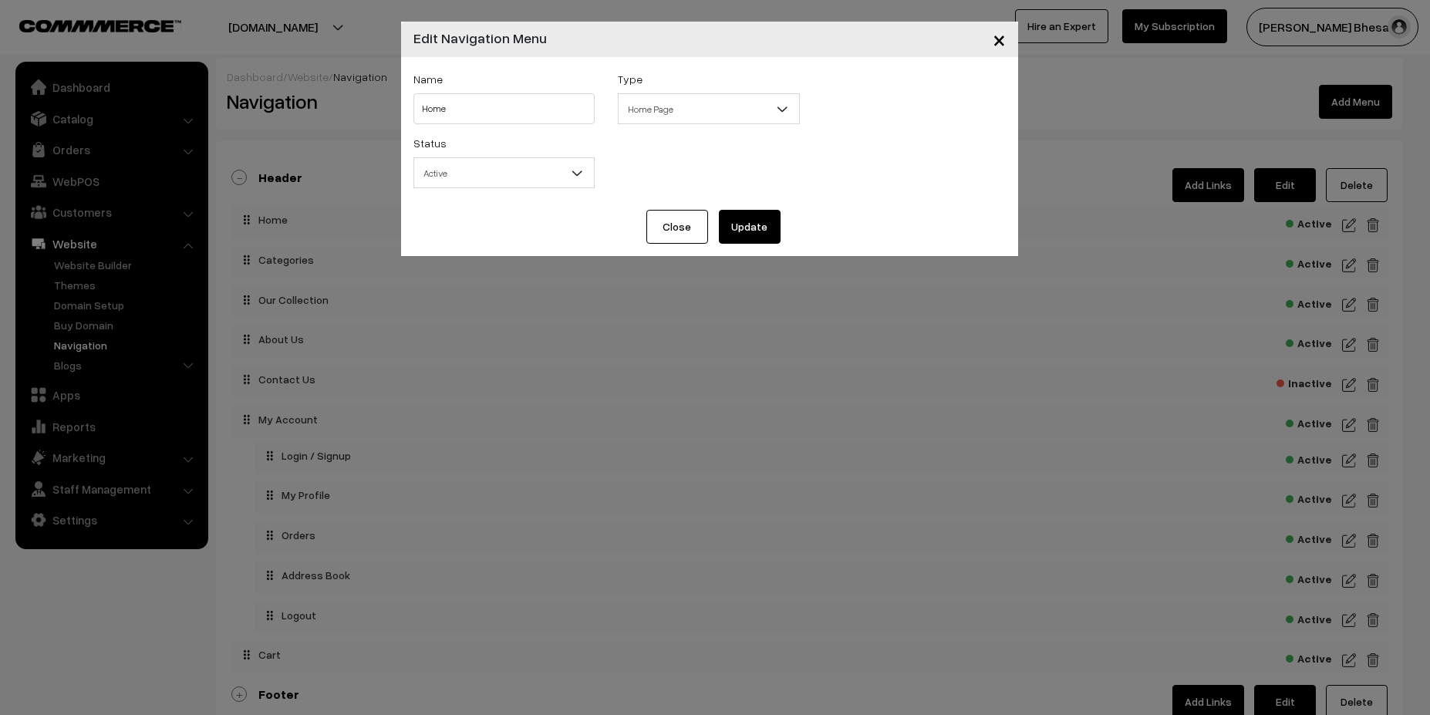
click at [684, 229] on button "Close" at bounding box center [677, 227] width 62 height 34
